Goal: Transaction & Acquisition: Purchase product/service

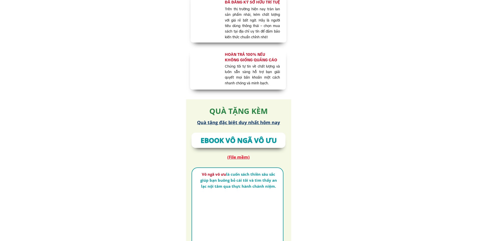
scroll to position [2753, 0]
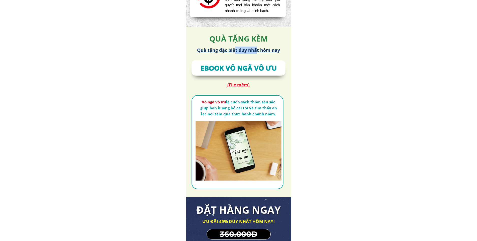
drag, startPoint x: 235, startPoint y: 50, endPoint x: 257, endPoint y: 50, distance: 22.5
click at [257, 50] on h3 "Quà tặng đặc biệt duy nhất hôm nay" at bounding box center [238, 50] width 88 height 7
click at [257, 51] on h3 "Quà tặng đặc biệt duy nhất hôm nay" at bounding box center [238, 50] width 88 height 7
click at [242, 72] on h3 "EBOOK VÔ NGÃ VÔ ƯU" at bounding box center [238, 68] width 98 height 11
drag, startPoint x: 230, startPoint y: 68, endPoint x: 253, endPoint y: 65, distance: 23.2
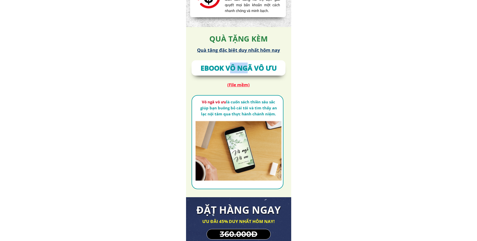
click at [253, 65] on h3 "EBOOK VÔ NGÃ VÔ ƯU" at bounding box center [238, 68] width 98 height 11
drag, startPoint x: 218, startPoint y: 73, endPoint x: 255, endPoint y: 69, distance: 37.7
click at [255, 69] on h3 "EBOOK VÔ NGÃ VÔ ƯU" at bounding box center [238, 68] width 98 height 11
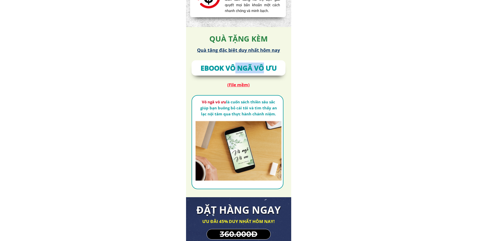
drag, startPoint x: 235, startPoint y: 71, endPoint x: 261, endPoint y: 70, distance: 26.1
click at [261, 70] on h3 "EBOOK VÔ NGÃ VÔ ƯU" at bounding box center [238, 68] width 98 height 11
drag, startPoint x: 202, startPoint y: 67, endPoint x: 270, endPoint y: 68, distance: 67.9
click at [271, 68] on h3 "EBOOK VÔ NGÃ VÔ ƯU" at bounding box center [238, 68] width 98 height 11
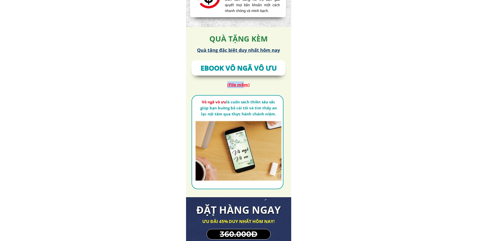
drag, startPoint x: 245, startPoint y: 85, endPoint x: 227, endPoint y: 85, distance: 18.3
click at [227, 85] on h3 "(File mềm)" at bounding box center [238, 84] width 51 height 7
click at [233, 84] on h3 "(File mềm)" at bounding box center [238, 84] width 51 height 7
drag, startPoint x: 231, startPoint y: 85, endPoint x: 255, endPoint y: 85, distance: 23.8
click at [255, 85] on h3 "(File mềm)" at bounding box center [238, 84] width 51 height 7
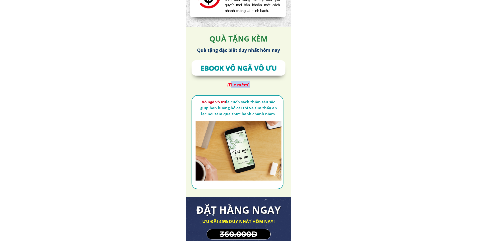
click at [246, 84] on h3 "(File mềm)" at bounding box center [238, 84] width 51 height 7
drag, startPoint x: 202, startPoint y: 101, endPoint x: 259, endPoint y: 108, distance: 56.8
click at [259, 108] on div at bounding box center [238, 134] width 86 height 94
drag, startPoint x: 255, startPoint y: 106, endPoint x: 236, endPoint y: 103, distance: 19.1
click at [236, 103] on div at bounding box center [238, 134] width 86 height 94
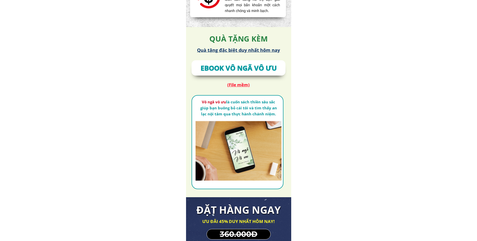
drag, startPoint x: 233, startPoint y: 102, endPoint x: 244, endPoint y: 108, distance: 12.4
click at [244, 108] on div at bounding box center [238, 134] width 86 height 94
drag, startPoint x: 230, startPoint y: 104, endPoint x: 217, endPoint y: 104, distance: 12.3
click at [217, 104] on div at bounding box center [238, 134] width 86 height 94
drag, startPoint x: 217, startPoint y: 104, endPoint x: 219, endPoint y: 108, distance: 4.5
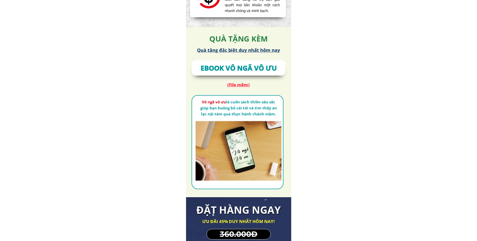
click at [219, 108] on div at bounding box center [238, 134] width 86 height 94
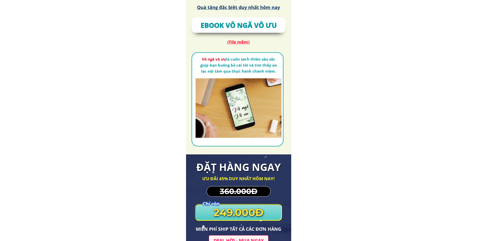
scroll to position [2803, 0]
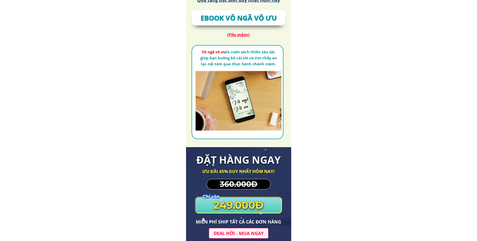
click at [229, 119] on div at bounding box center [238, 84] width 86 height 94
click at [238, 111] on div at bounding box center [238, 84] width 86 height 94
drag, startPoint x: 238, startPoint y: 111, endPoint x: 234, endPoint y: 99, distance: 12.3
drag, startPoint x: 234, startPoint y: 99, endPoint x: 223, endPoint y: 17, distance: 83.6
drag, startPoint x: 223, startPoint y: 17, endPoint x: 213, endPoint y: 33, distance: 19.7
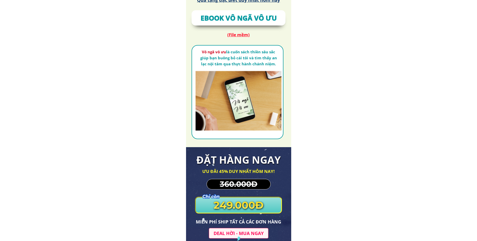
drag, startPoint x: 213, startPoint y: 33, endPoint x: 242, endPoint y: 34, distance: 29.6
drag, startPoint x: 241, startPoint y: 34, endPoint x: 230, endPoint y: 73, distance: 40.9
click at [231, 73] on div at bounding box center [238, 84] width 86 height 94
click at [230, 73] on div at bounding box center [238, 84] width 86 height 94
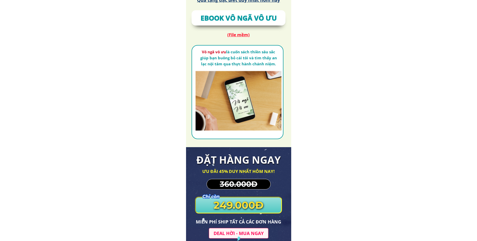
click at [230, 73] on div at bounding box center [238, 84] width 86 height 94
click at [233, 100] on div at bounding box center [238, 84] width 86 height 94
click at [234, 100] on div at bounding box center [238, 84] width 86 height 94
drag, startPoint x: 234, startPoint y: 99, endPoint x: 232, endPoint y: 94, distance: 4.9
click at [232, 94] on div at bounding box center [238, 84] width 86 height 94
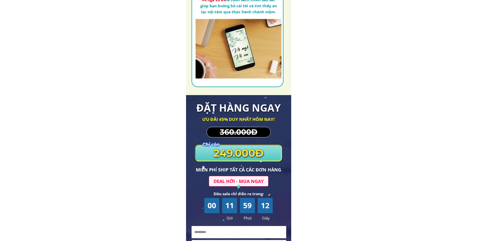
scroll to position [2903, 0]
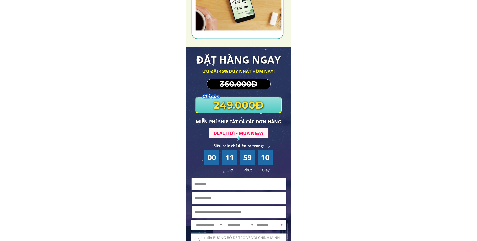
drag, startPoint x: 235, startPoint y: 87, endPoint x: 229, endPoint y: 85, distance: 6.3
click at [231, 85] on h3 "360.000Đ" at bounding box center [239, 84] width 44 height 12
drag, startPoint x: 231, startPoint y: 85, endPoint x: 246, endPoint y: 82, distance: 14.8
click at [246, 82] on h3 "360.000Đ" at bounding box center [239, 84] width 44 height 12
drag, startPoint x: 237, startPoint y: 71, endPoint x: 247, endPoint y: 70, distance: 10.2
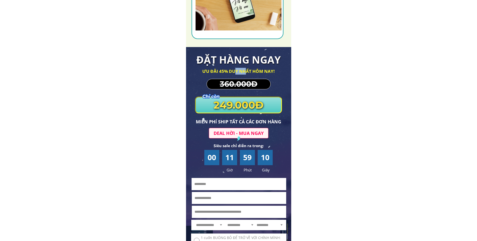
click at [247, 70] on h3 "ƯU ĐÃI 45% DUY NHẤT HÔM NAY!" at bounding box center [239, 71] width 102 height 7
click at [258, 59] on h3 "ĐẶT HÀNG NGAY" at bounding box center [238, 60] width 85 height 16
drag, startPoint x: 223, startPoint y: 96, endPoint x: 228, endPoint y: 96, distance: 5.5
click at [227, 96] on div "**********" at bounding box center [238, 171] width 105 height 248
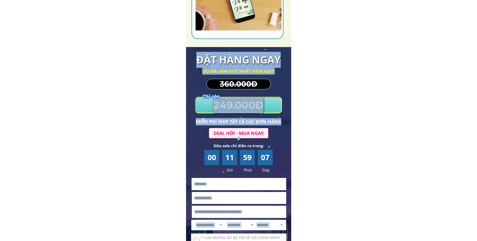
click at [216, 98] on div at bounding box center [212, 96] width 20 height 5
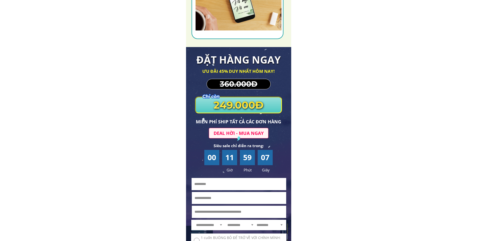
drag, startPoint x: 222, startPoint y: 103, endPoint x: 235, endPoint y: 103, distance: 12.8
click at [232, 103] on h3 "249.000Đ" at bounding box center [238, 105] width 85 height 16
click at [209, 95] on div at bounding box center [212, 96] width 20 height 5
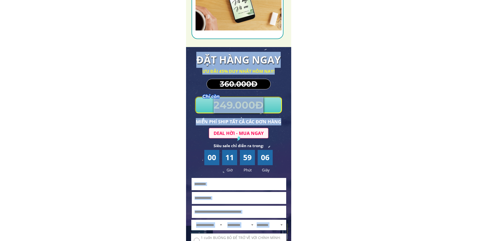
drag, startPoint x: 201, startPoint y: 96, endPoint x: 218, endPoint y: 96, distance: 17.0
click at [218, 96] on div "**********" at bounding box center [238, 171] width 105 height 248
click at [219, 102] on h3 "249.000Đ" at bounding box center [238, 105] width 85 height 16
click at [237, 107] on h3 "249.000Đ" at bounding box center [238, 105] width 85 height 16
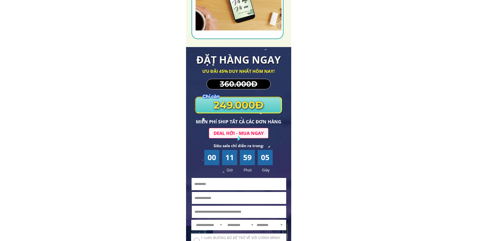
drag, startPoint x: 245, startPoint y: 106, endPoint x: 281, endPoint y: 108, distance: 35.8
click at [256, 106] on h3 "249.000Đ" at bounding box center [238, 105] width 85 height 16
click at [281, 109] on div at bounding box center [238, 105] width 87 height 17
drag, startPoint x: 232, startPoint y: 123, endPoint x: 259, endPoint y: 120, distance: 26.9
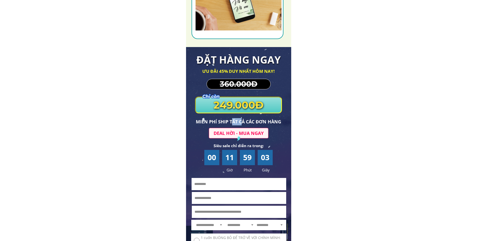
click at [249, 120] on h3 "MIỄN PHÍ SHIP TẤT CẢ CÁC ĐƠN HÀNG" at bounding box center [238, 121] width 99 height 7
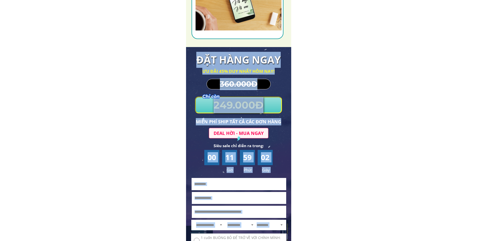
drag, startPoint x: 235, startPoint y: 129, endPoint x: 261, endPoint y: 128, distance: 26.3
click at [255, 127] on div "**********" at bounding box center [238, 171] width 105 height 248
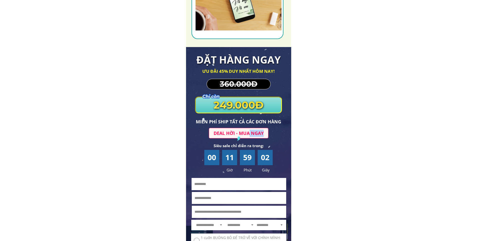
drag, startPoint x: 249, startPoint y: 133, endPoint x: 265, endPoint y: 133, distance: 16.8
click at [265, 133] on h3 "Deal hời - mua ngay" at bounding box center [239, 133] width 54 height 7
drag, startPoint x: 223, startPoint y: 137, endPoint x: 237, endPoint y: 137, distance: 14.0
click at [236, 137] on div "**********" at bounding box center [238, 171] width 105 height 248
click at [238, 140] on div at bounding box center [239, 139] width 6 height 6
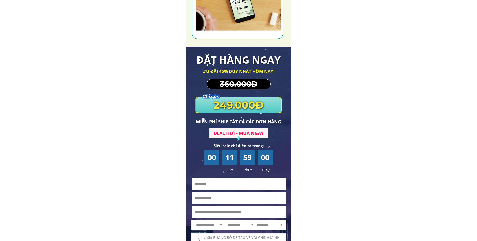
click at [238, 140] on div at bounding box center [239, 139] width 6 height 6
drag, startPoint x: 233, startPoint y: 145, endPoint x: 246, endPoint y: 143, distance: 13.4
click at [246, 143] on h3 "Siêu sale chỉ diễn ra trong:" at bounding box center [239, 146] width 52 height 6
drag
click at [237, 146] on h3 "Siêu sale chỉ diễn ra trong:" at bounding box center [239, 146] width 52 height 6
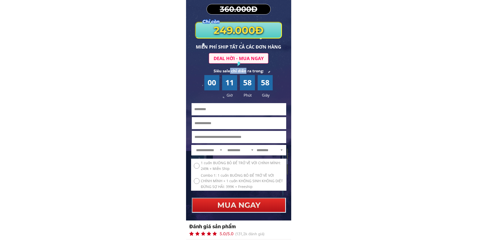
scroll to position [2979, 0]
click at [228, 72] on h3 "Siêu sale chỉ diễn ra trong:" at bounding box center [239, 71] width 52 height 6
click at [253, 73] on h3 "Siêu sale chỉ diễn ra trong:" at bounding box center [239, 71] width 52 height 6
click at [239, 86] on div "00 11 58 56" at bounding box center [238, 82] width 69 height 12
click at [255, 84] on div "00 11 58 55" at bounding box center [238, 82] width 69 height 12
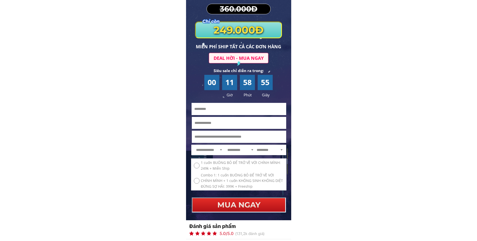
click at [262, 83] on div "55" at bounding box center [265, 82] width 15 height 12
click at [217, 152] on select "**********" at bounding box center [209, 150] width 29 height 10
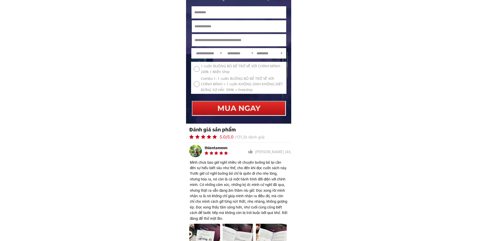
scroll to position [3079, 0]
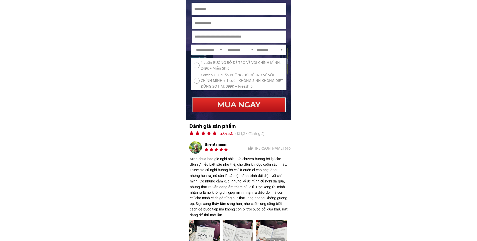
click at [253, 108] on p "MUA NGAY" at bounding box center [238, 105] width 93 height 14
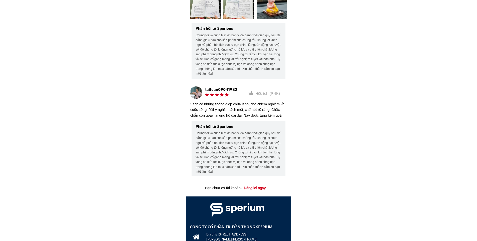
scroll to position [3698, 0]
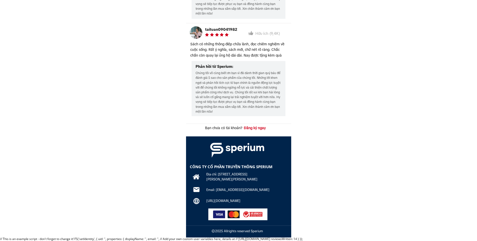
click at [254, 149] on div at bounding box center [236, 150] width 55 height 17
click at [251, 149] on div at bounding box center [236, 150] width 55 height 17
click at [221, 163] on div at bounding box center [238, 186] width 105 height 101
click at [238, 166] on h3 "CÔNG TY CỔ PHẦN TRUYỀN THÔNG SPERIUM" at bounding box center [237, 167] width 94 height 6
click at [230, 152] on div at bounding box center [236, 150] width 55 height 17
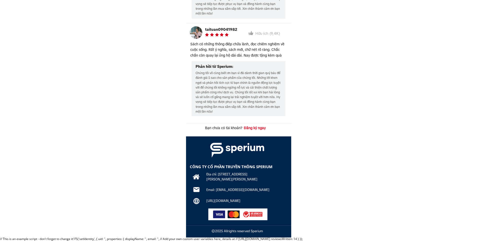
click at [253, 148] on div at bounding box center [236, 150] width 55 height 17
click at [239, 166] on h3 "CÔNG TY CỔ PHẦN TRUYỀN THÔNG SPERIUM" at bounding box center [237, 167] width 94 height 6
click at [223, 178] on h3 "Địa chỉ: [STREET_ADDRESS][PERSON_NAME][PERSON_NAME]" at bounding box center [238, 177] width 65 height 11
click at [240, 176] on h3 "Địa chỉ: [STREET_ADDRESS][PERSON_NAME][PERSON_NAME]" at bounding box center [238, 177] width 65 height 11
click at [235, 189] on h3 "Email: [EMAIL_ADDRESS][DOMAIN_NAME]" at bounding box center [243, 189] width 75 height 5
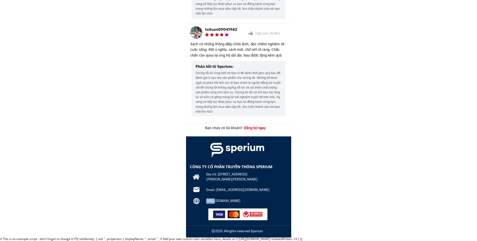
click at [244, 195] on div "[URL][DOMAIN_NAME] ©2025 Allrights reserved Sperium Email: [EMAIL_ADDRESS][DOMA…" at bounding box center [238, 180] width 105 height 116
click at [246, 216] on div at bounding box center [237, 215] width 49 height 8
click at [231, 223] on div "[URL][DOMAIN_NAME] ©2025 Allrights reserved Sperium Email: [EMAIL_ADDRESS][DOMA…" at bounding box center [238, 180] width 105 height 116
click at [253, 213] on div at bounding box center [252, 215] width 20 height 8
click at [282, 184] on div at bounding box center [238, 186] width 105 height 101
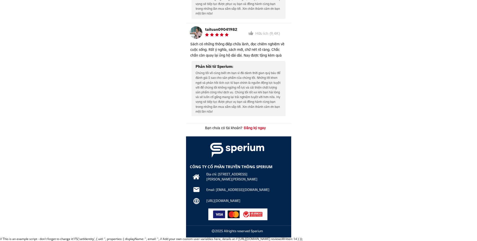
click at [257, 128] on h3 "Đăng ký ngay" at bounding box center [255, 128] width 40 height 6
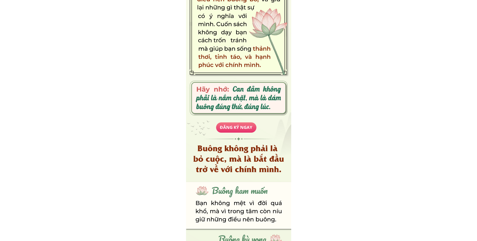
scroll to position [698, 0]
